Goal: Task Accomplishment & Management: Manage account settings

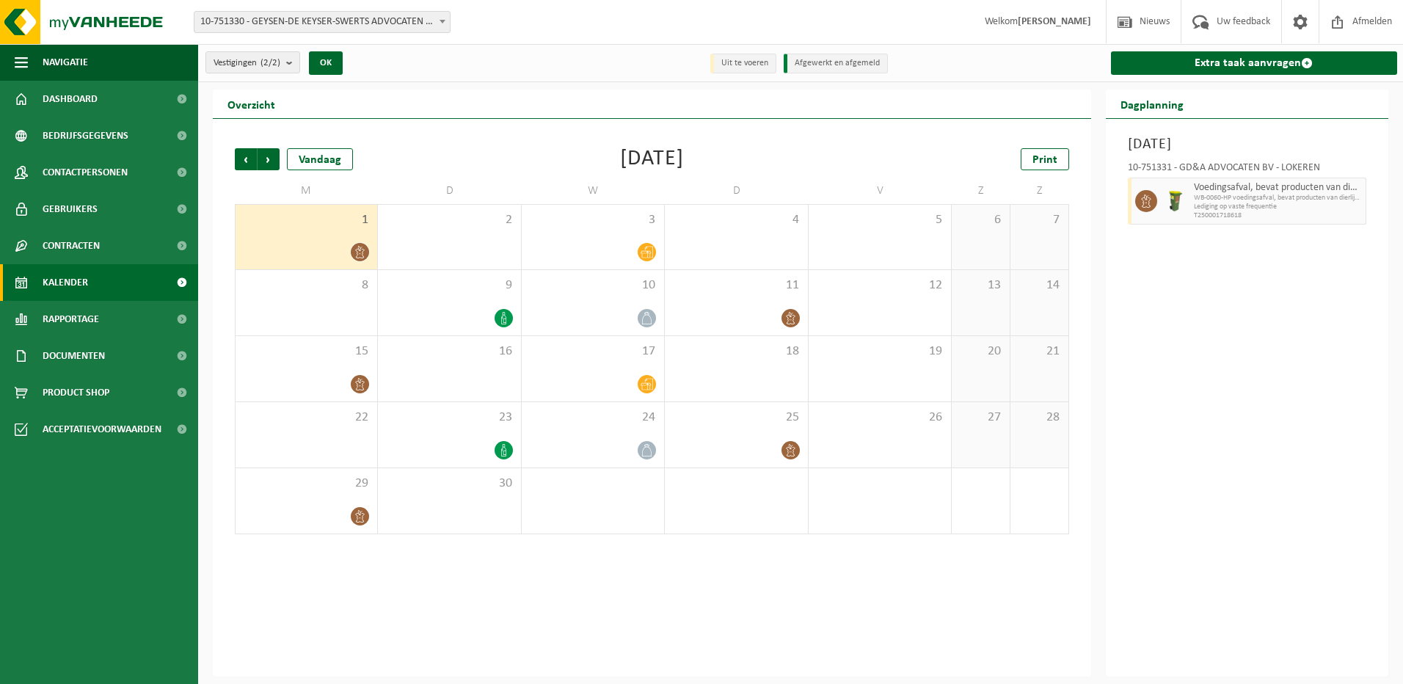
click at [350, 228] on div "1" at bounding box center [307, 237] width 142 height 65
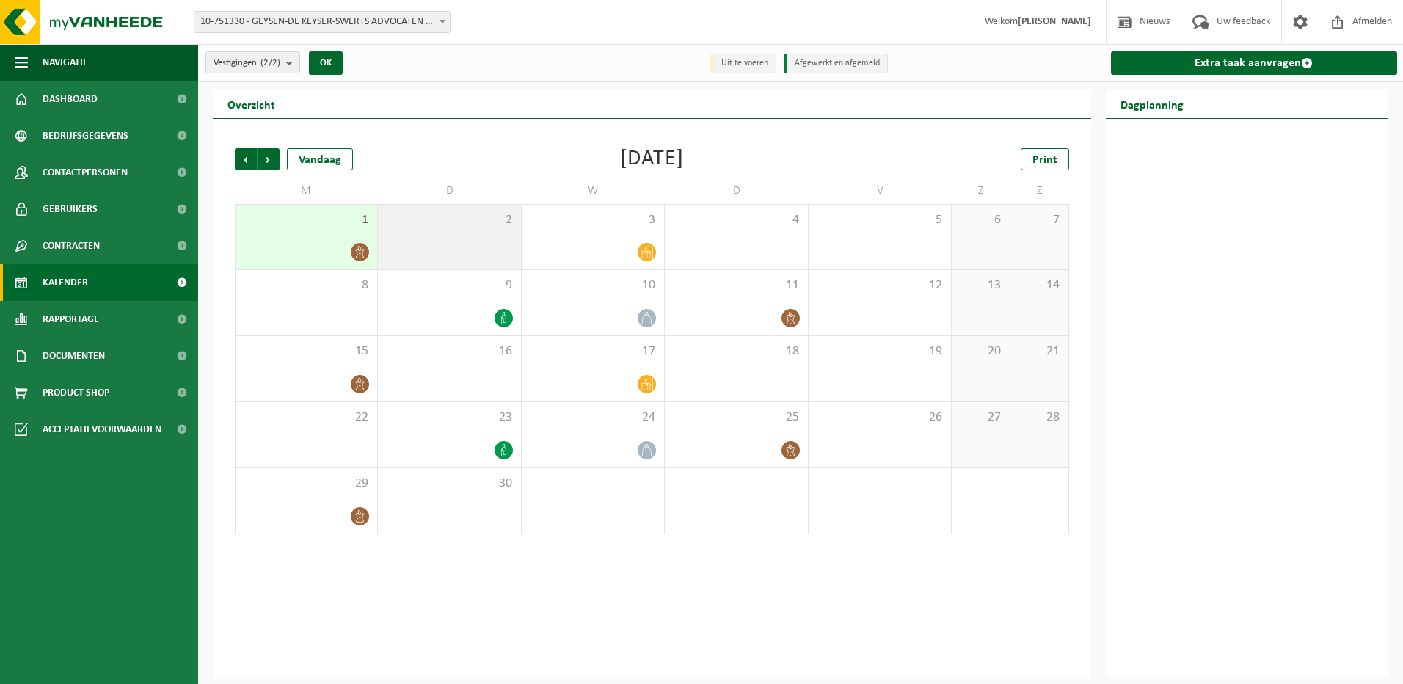
click at [503, 238] on div "2" at bounding box center [449, 237] width 142 height 65
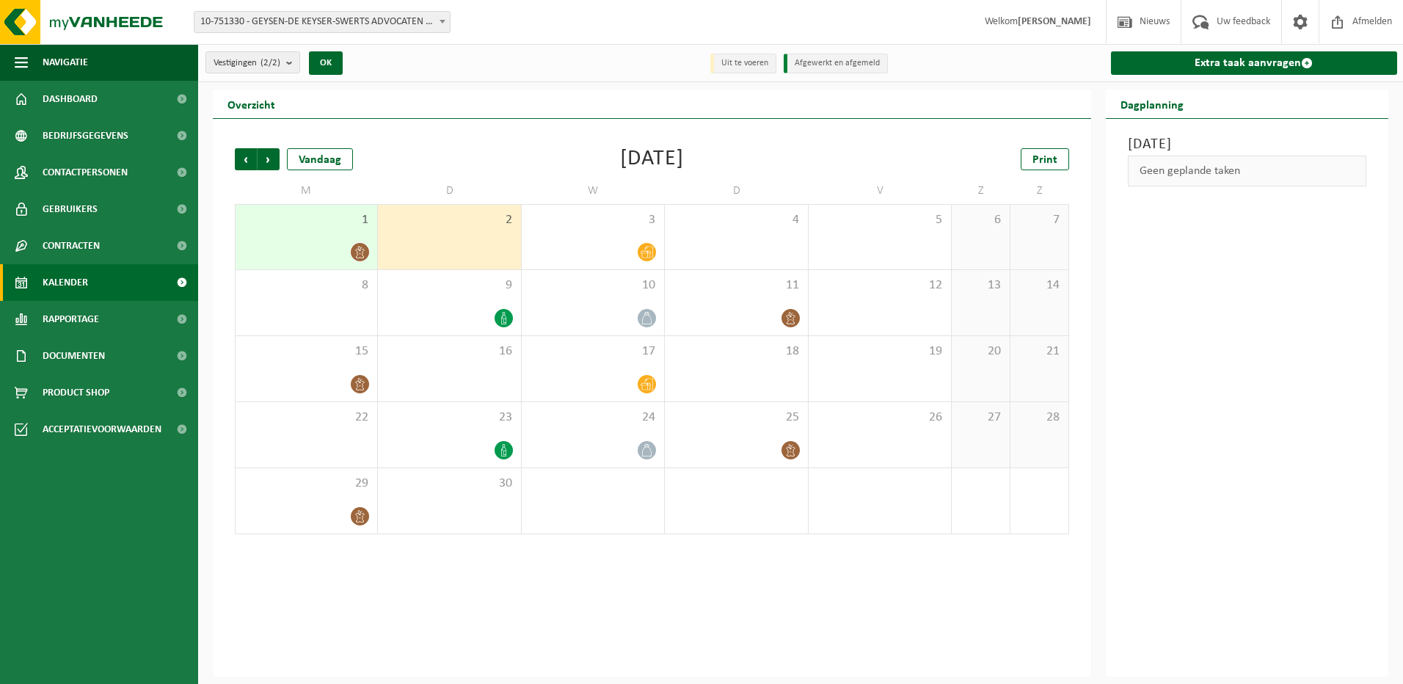
click at [332, 235] on div "1" at bounding box center [307, 237] width 142 height 65
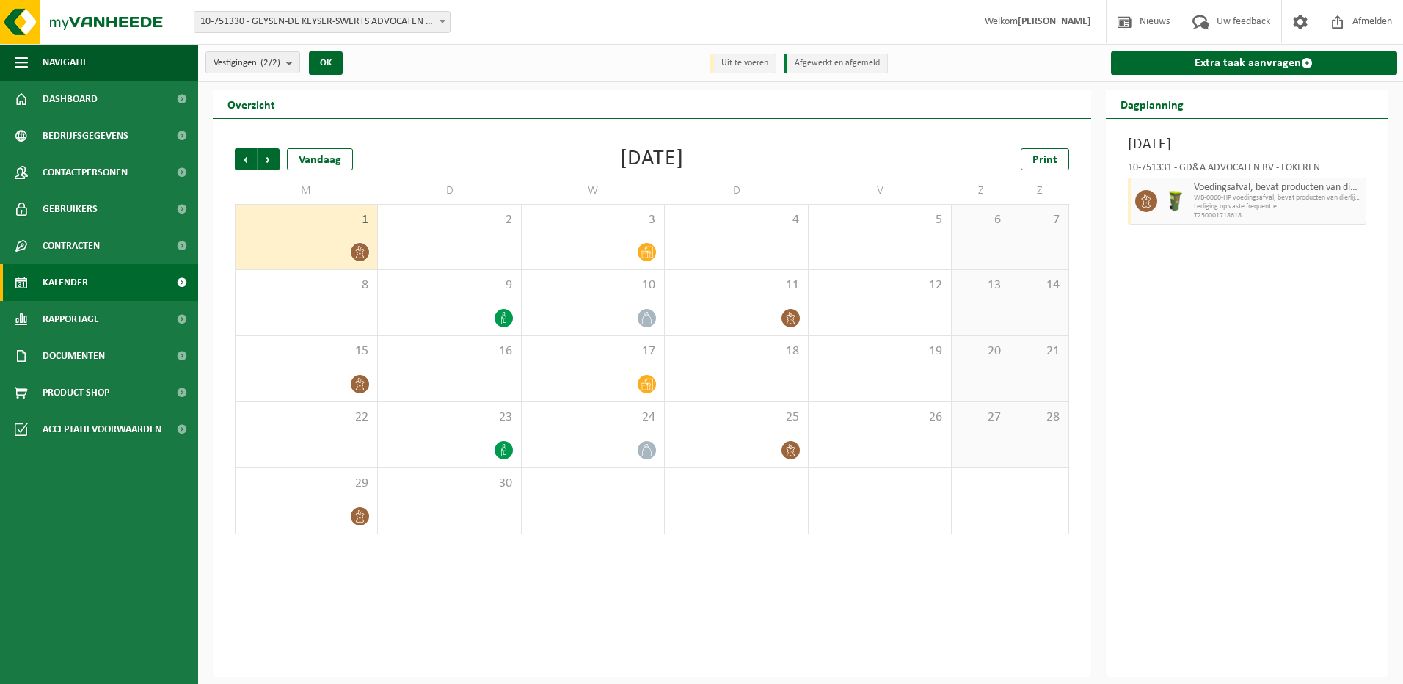
click at [1368, 190] on div "10-751331 - GD&A ADVOCATEN BV - LOKEREN Voedingsafval, bevat producten van dier…" at bounding box center [1248, 191] width 254 height 71
click at [611, 230] on div "3" at bounding box center [593, 237] width 142 height 65
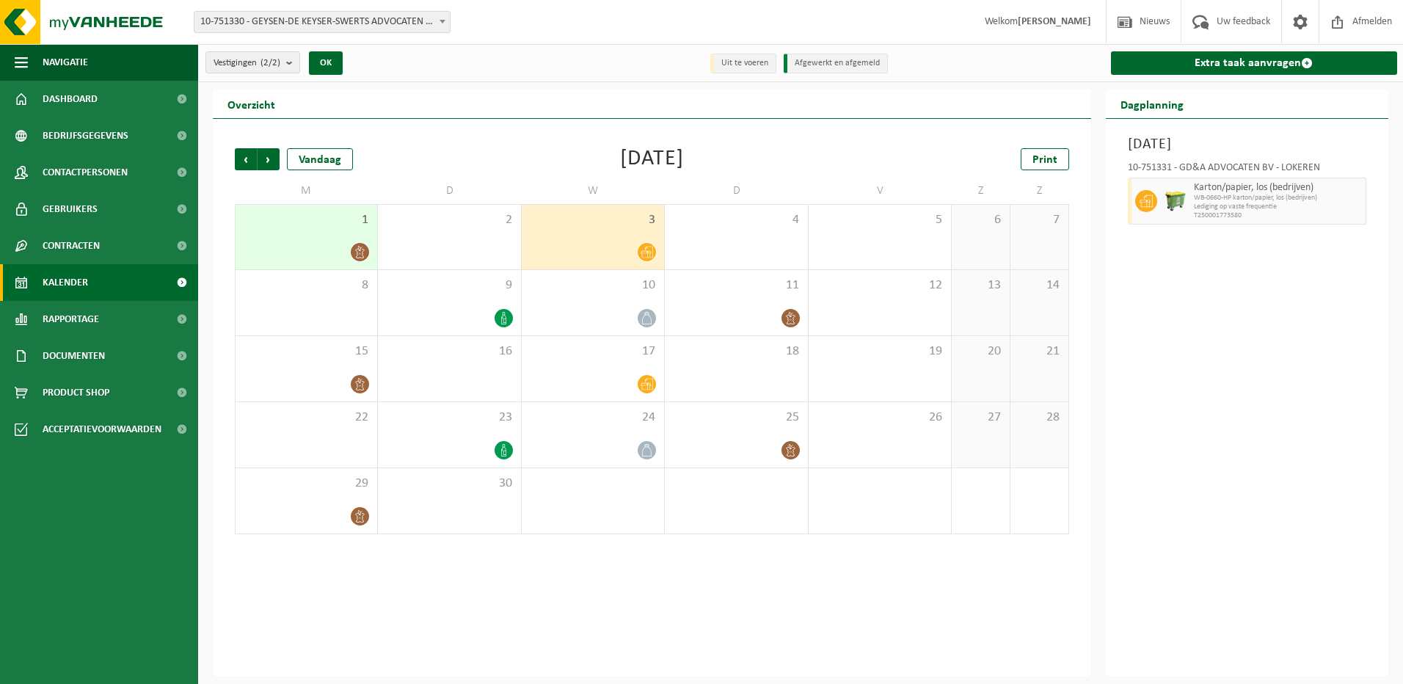
click at [362, 235] on div "1" at bounding box center [307, 237] width 142 height 65
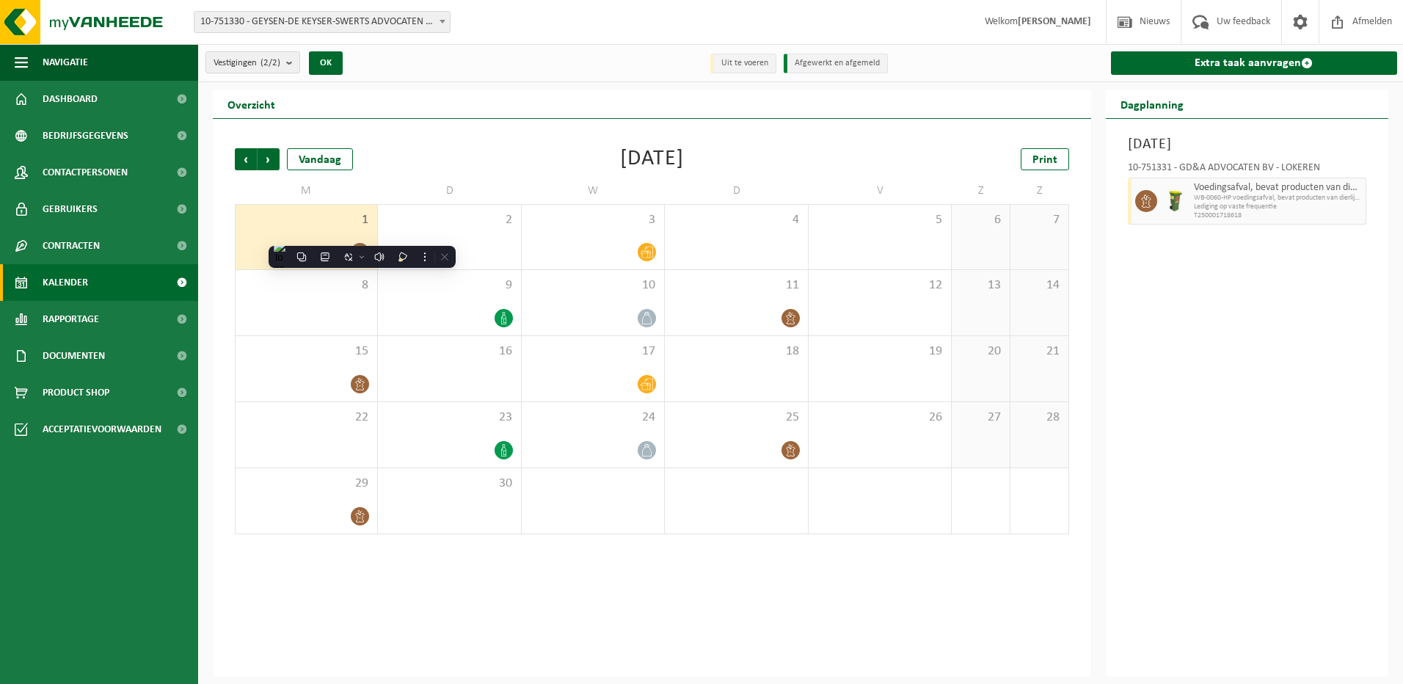
click at [1359, 204] on span "Lediging op vaste frequentie" at bounding box center [1278, 207] width 169 height 9
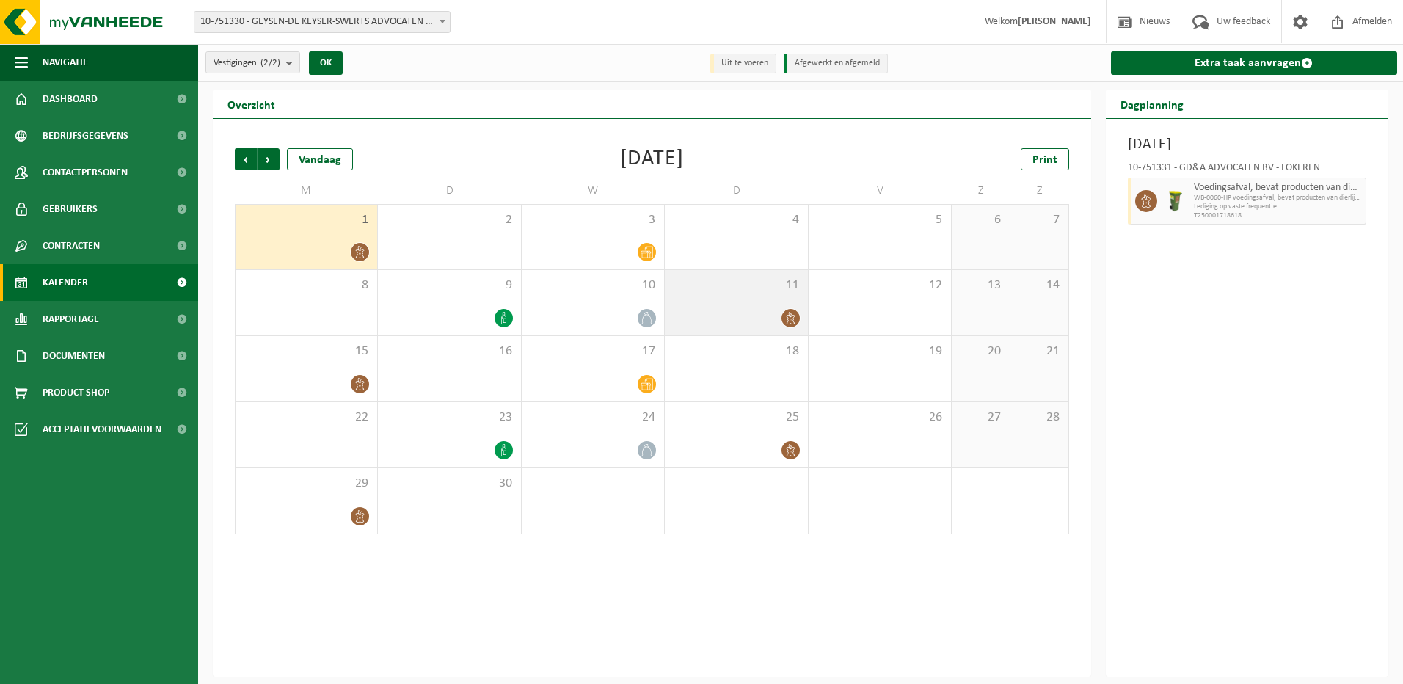
click at [759, 310] on div at bounding box center [736, 318] width 128 height 20
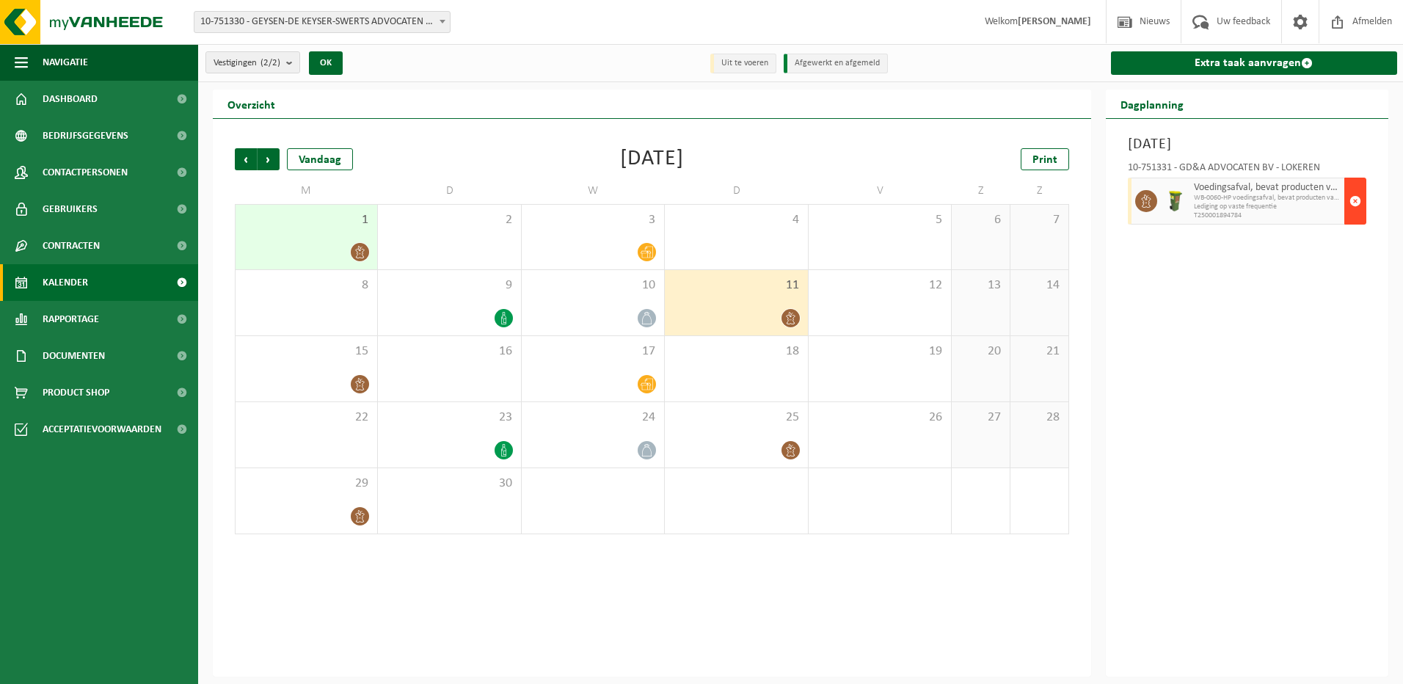
click at [1366, 203] on button "button" at bounding box center [1356, 201] width 22 height 47
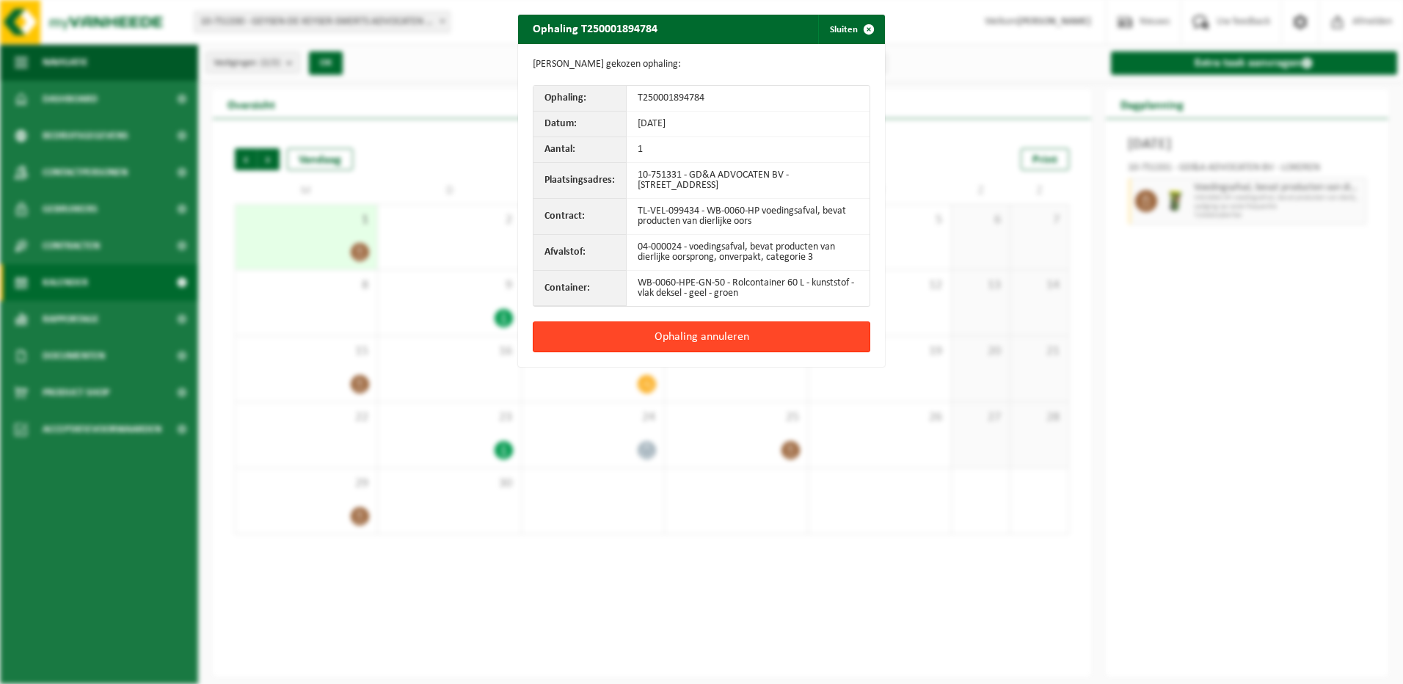
click at [727, 333] on button "Ophaling annuleren" at bounding box center [702, 336] width 338 height 31
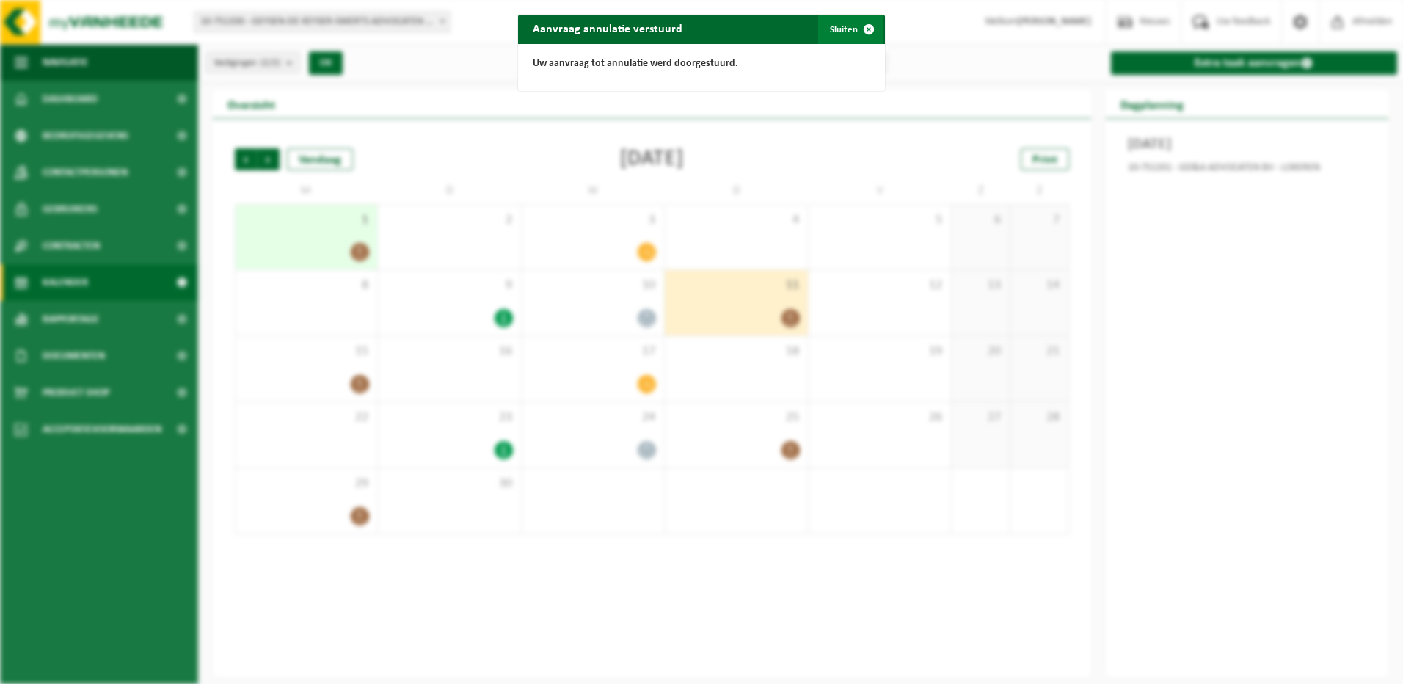
click at [855, 22] on span "button" at bounding box center [868, 29] width 29 height 29
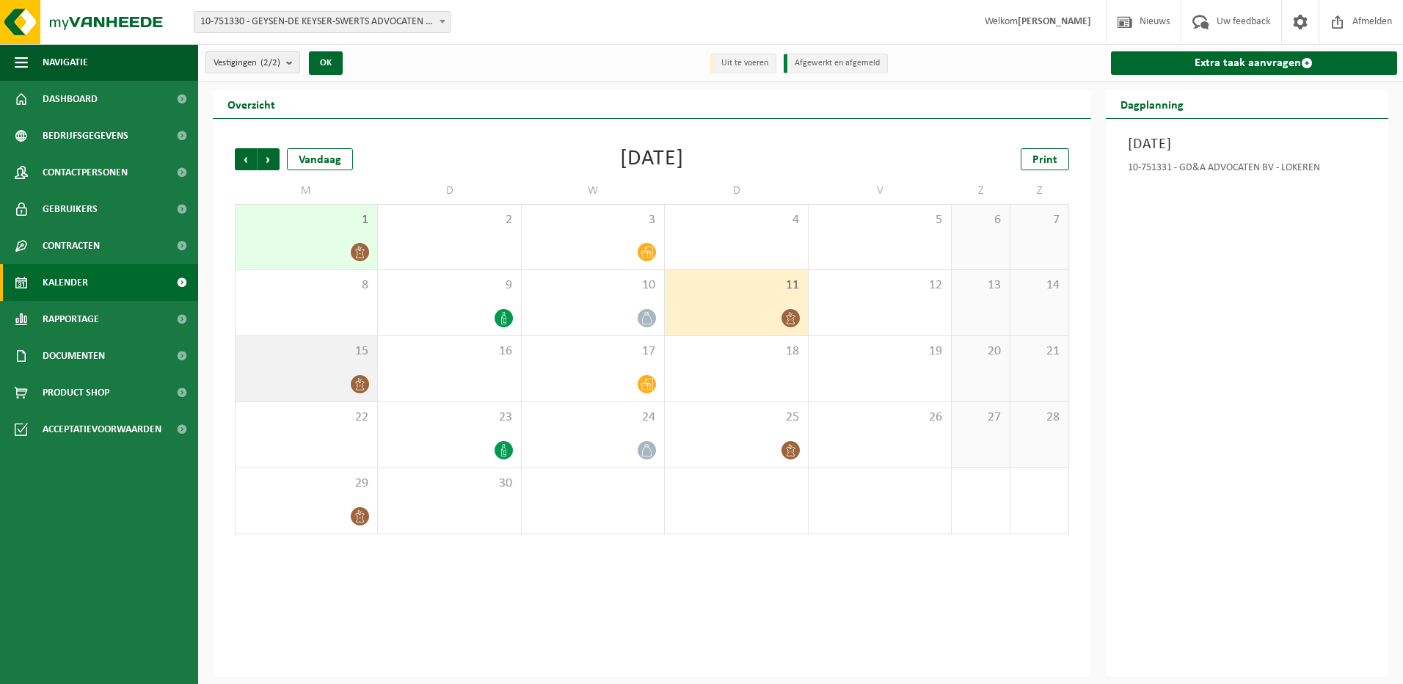
click at [303, 351] on span "15" at bounding box center [306, 352] width 127 height 16
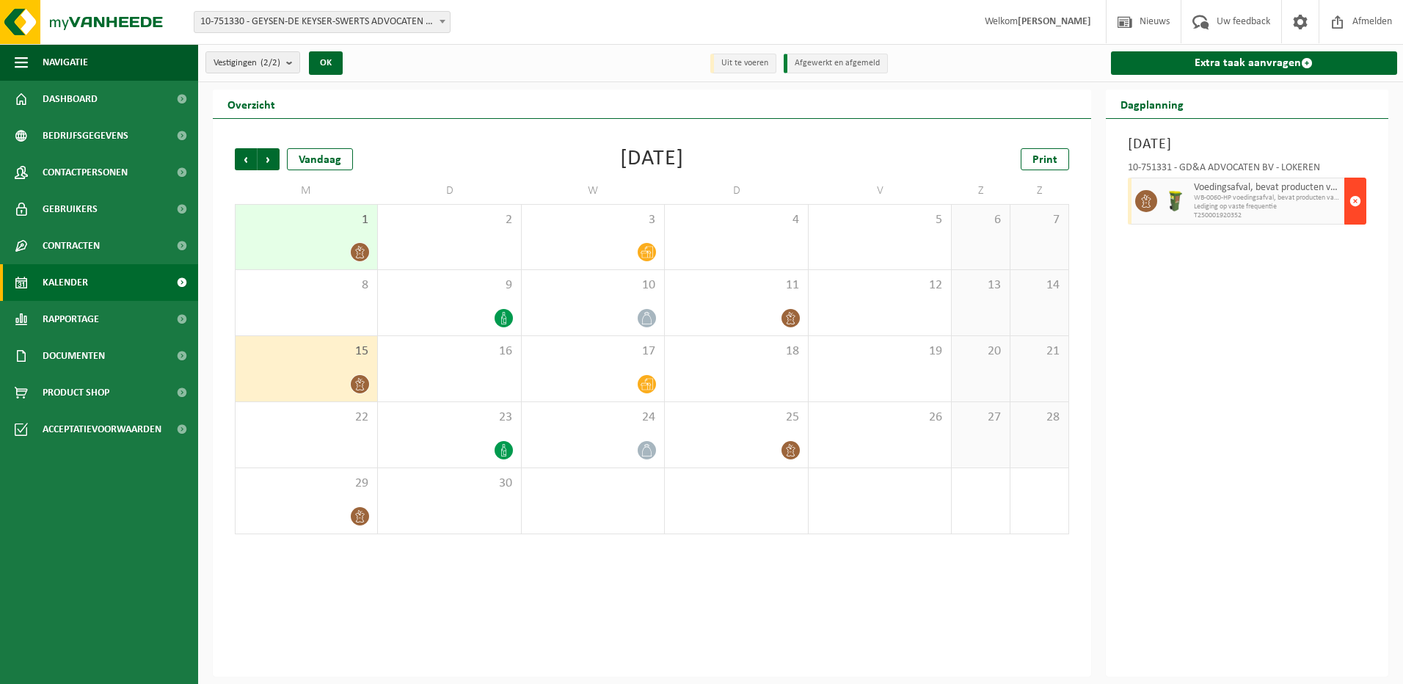
click at [1356, 195] on span "button" at bounding box center [1356, 200] width 12 height 29
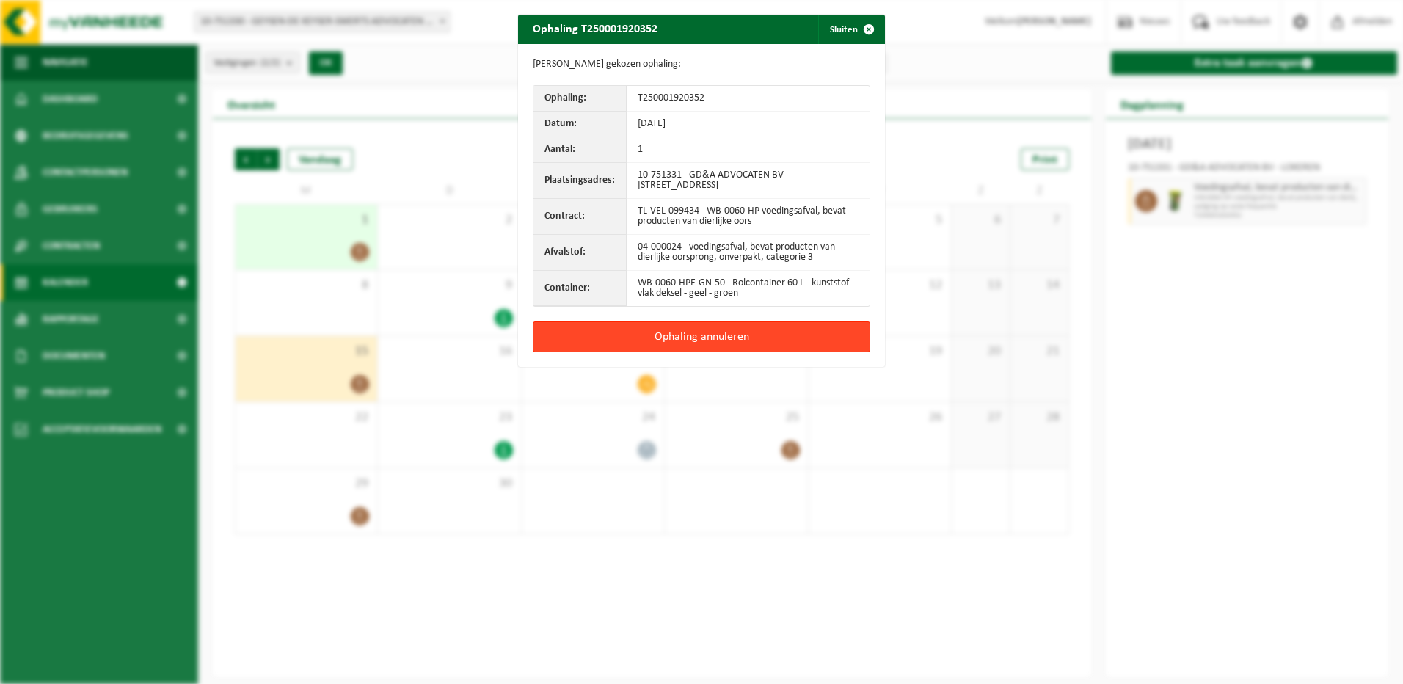
click at [748, 334] on button "Ophaling annuleren" at bounding box center [702, 336] width 338 height 31
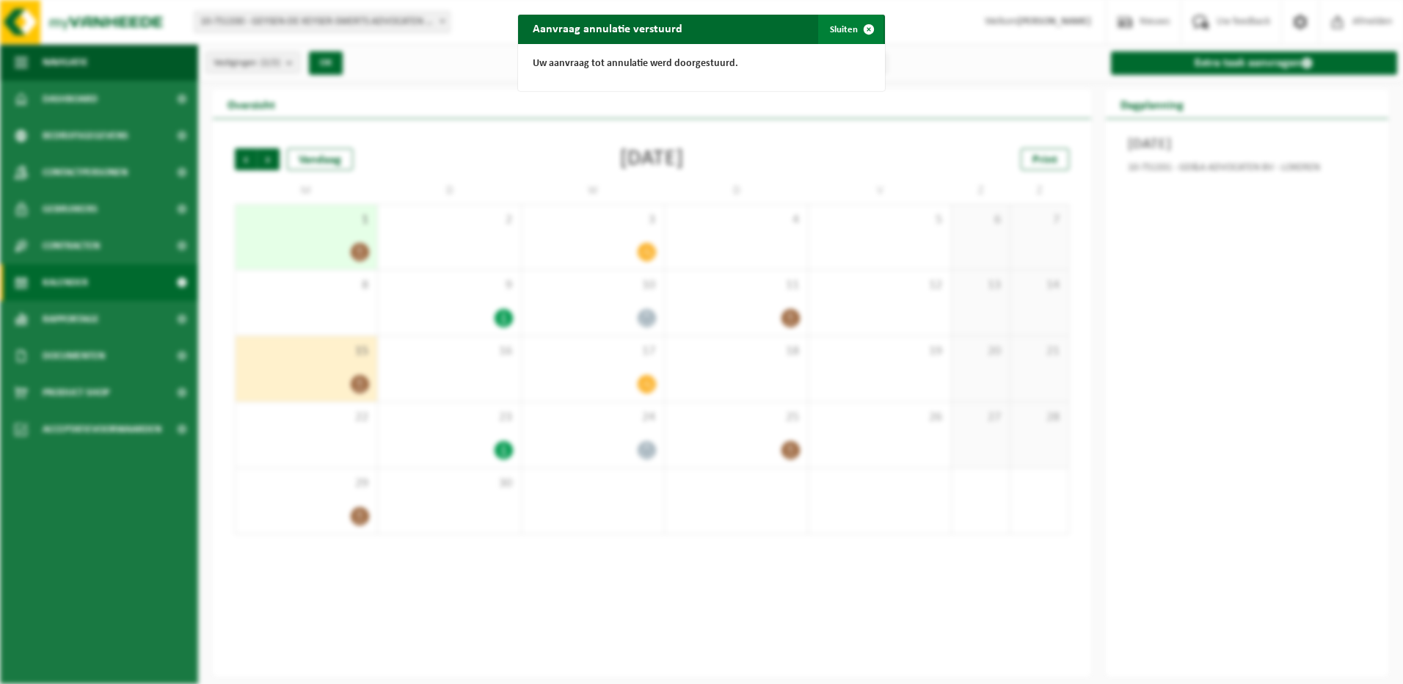
click at [862, 35] on span "button" at bounding box center [868, 29] width 29 height 29
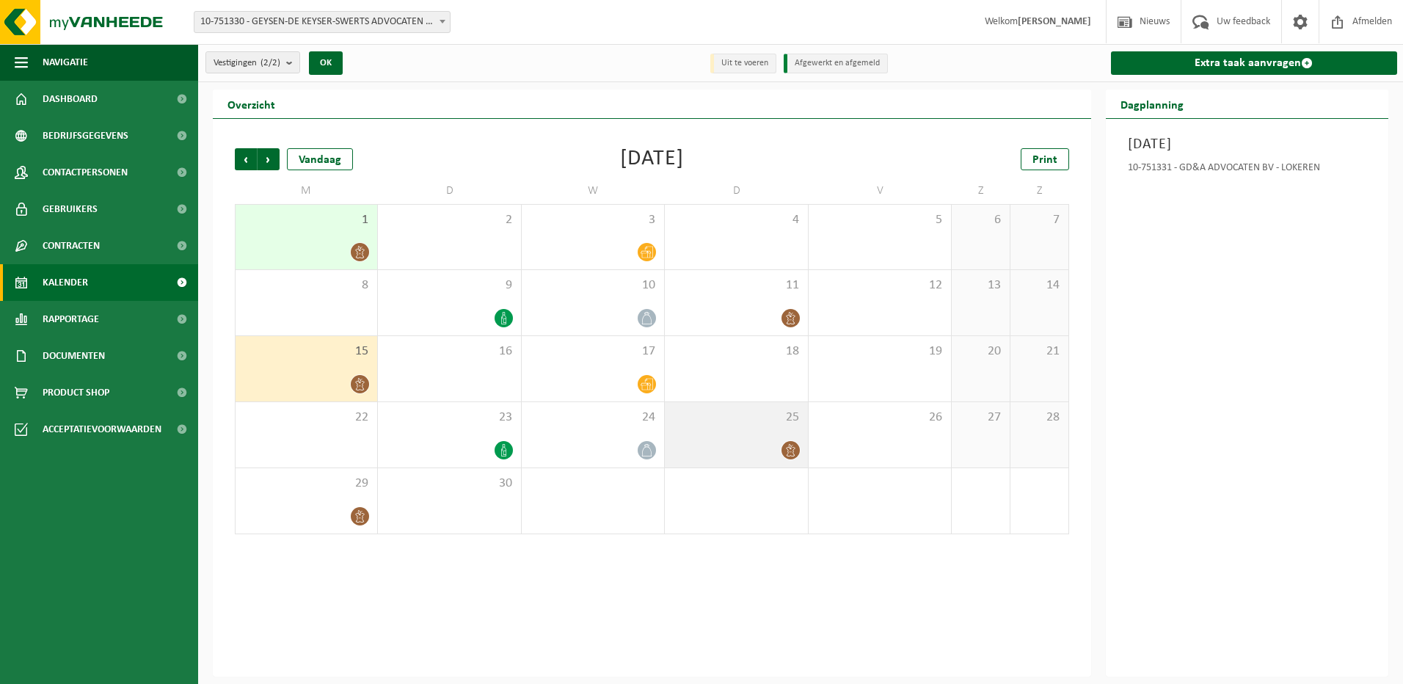
click at [780, 406] on div "25" at bounding box center [736, 434] width 142 height 65
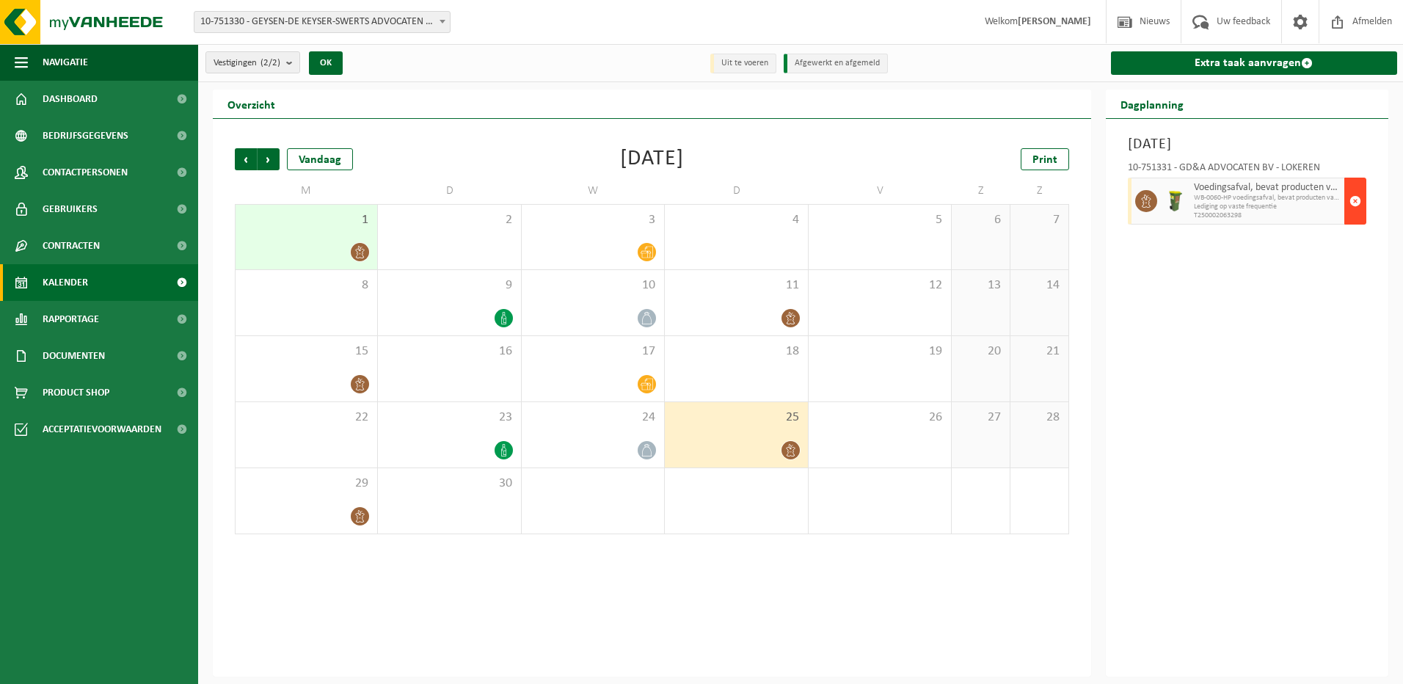
click at [1364, 199] on button "button" at bounding box center [1356, 201] width 22 height 47
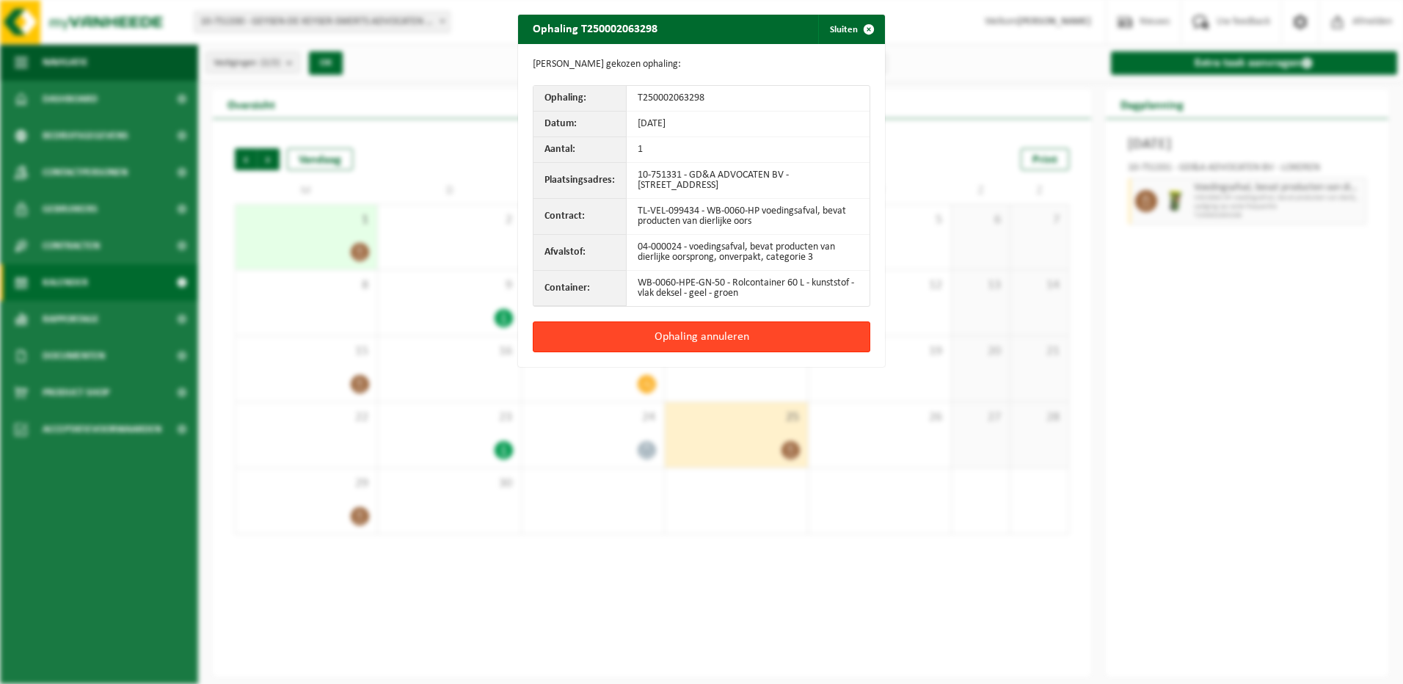
click at [749, 343] on button "Ophaling annuleren" at bounding box center [702, 336] width 338 height 31
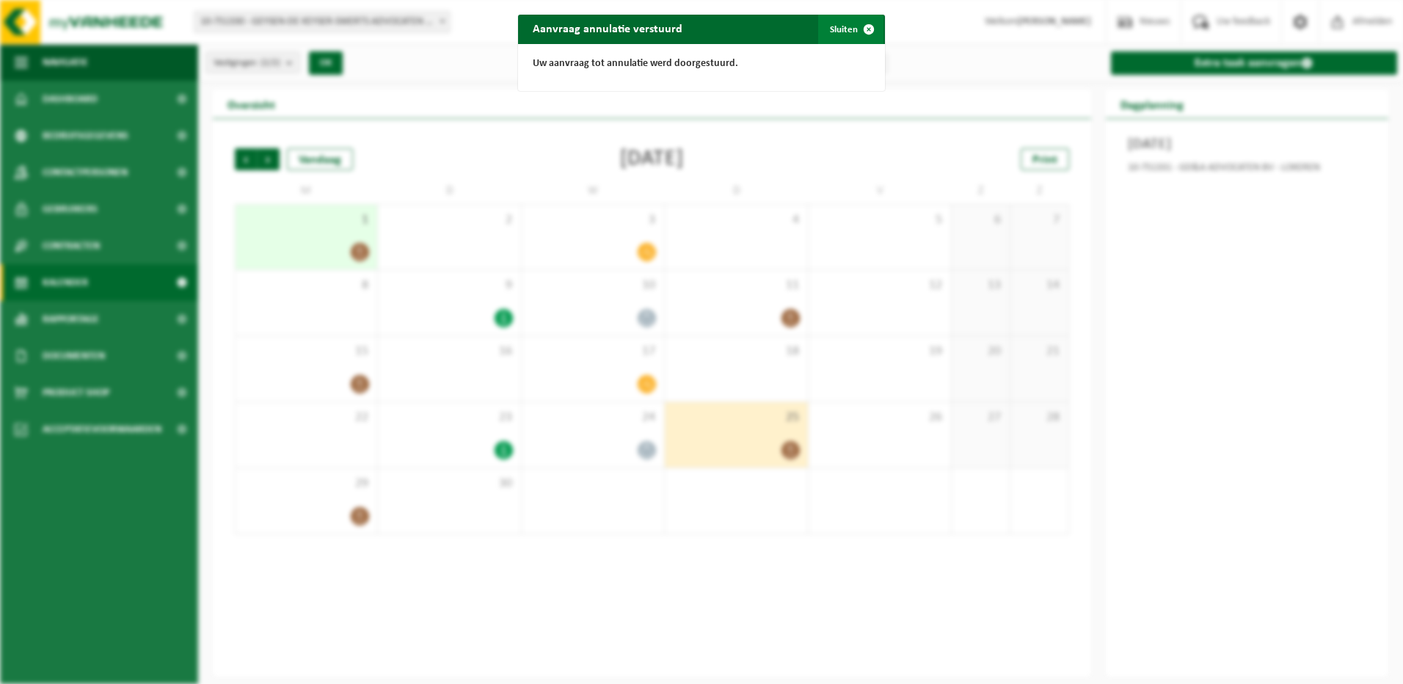
click at [865, 25] on span "button" at bounding box center [868, 29] width 29 height 29
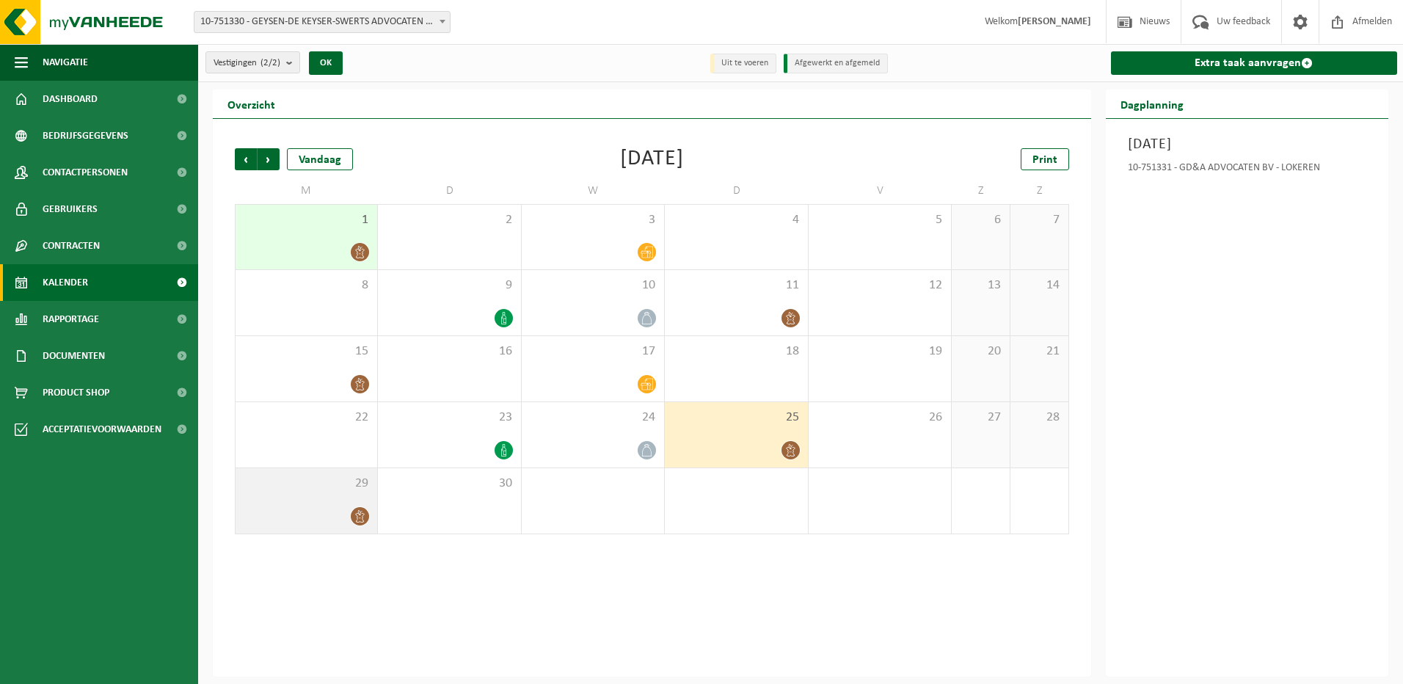
click at [367, 499] on div "29" at bounding box center [307, 500] width 142 height 65
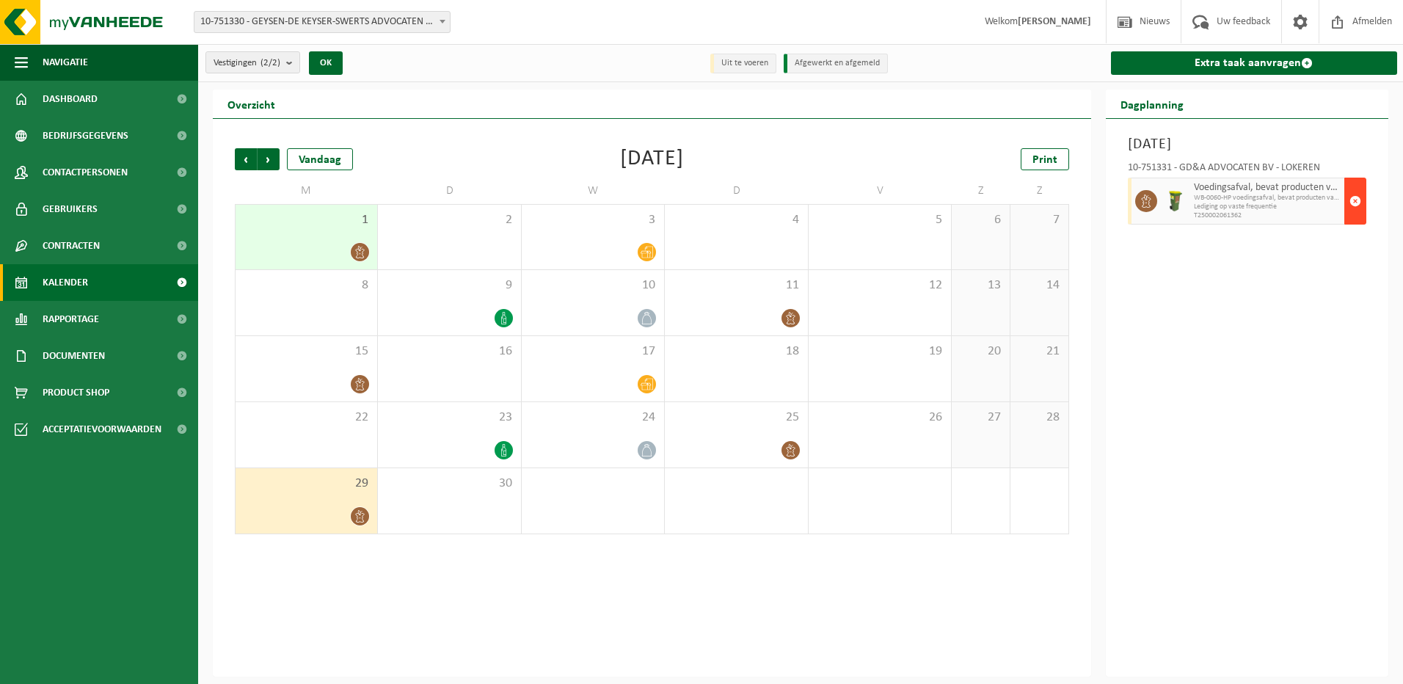
click at [1348, 206] on button "button" at bounding box center [1356, 201] width 22 height 47
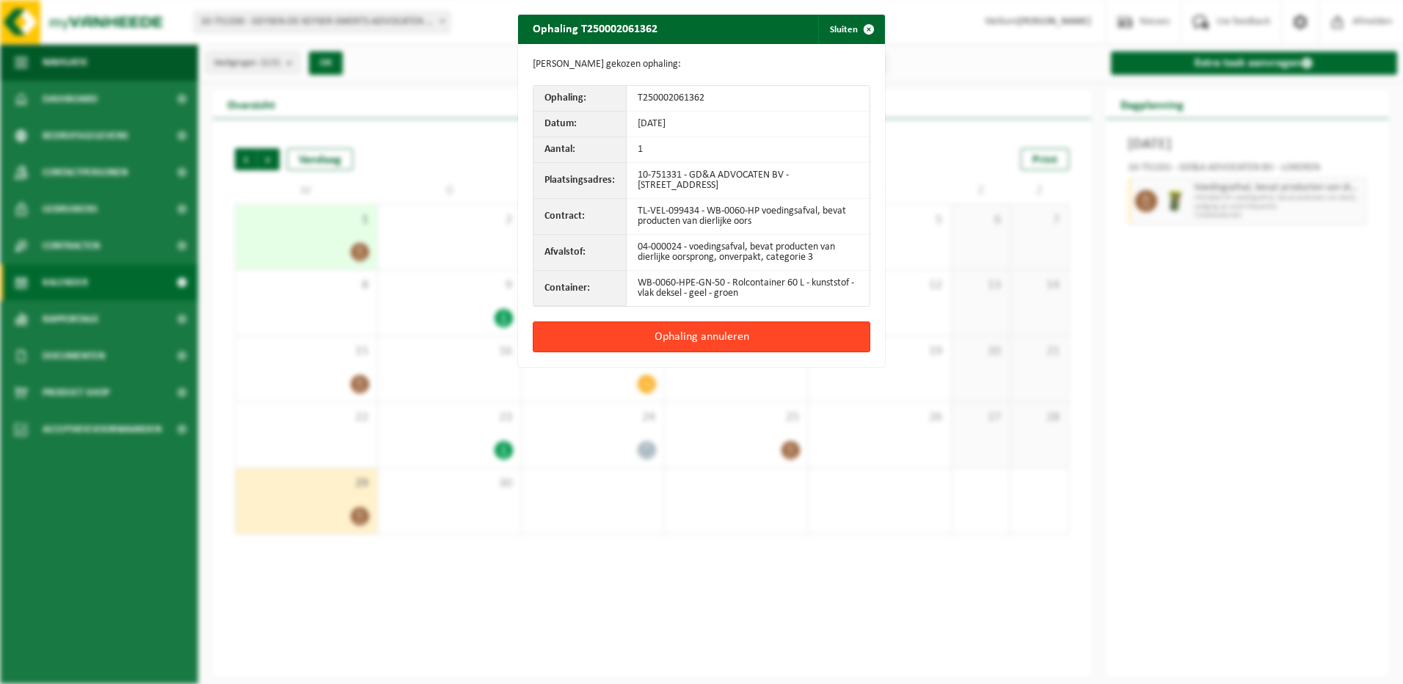
click at [696, 344] on button "Ophaling annuleren" at bounding box center [702, 336] width 338 height 31
